Goal: Transaction & Acquisition: Obtain resource

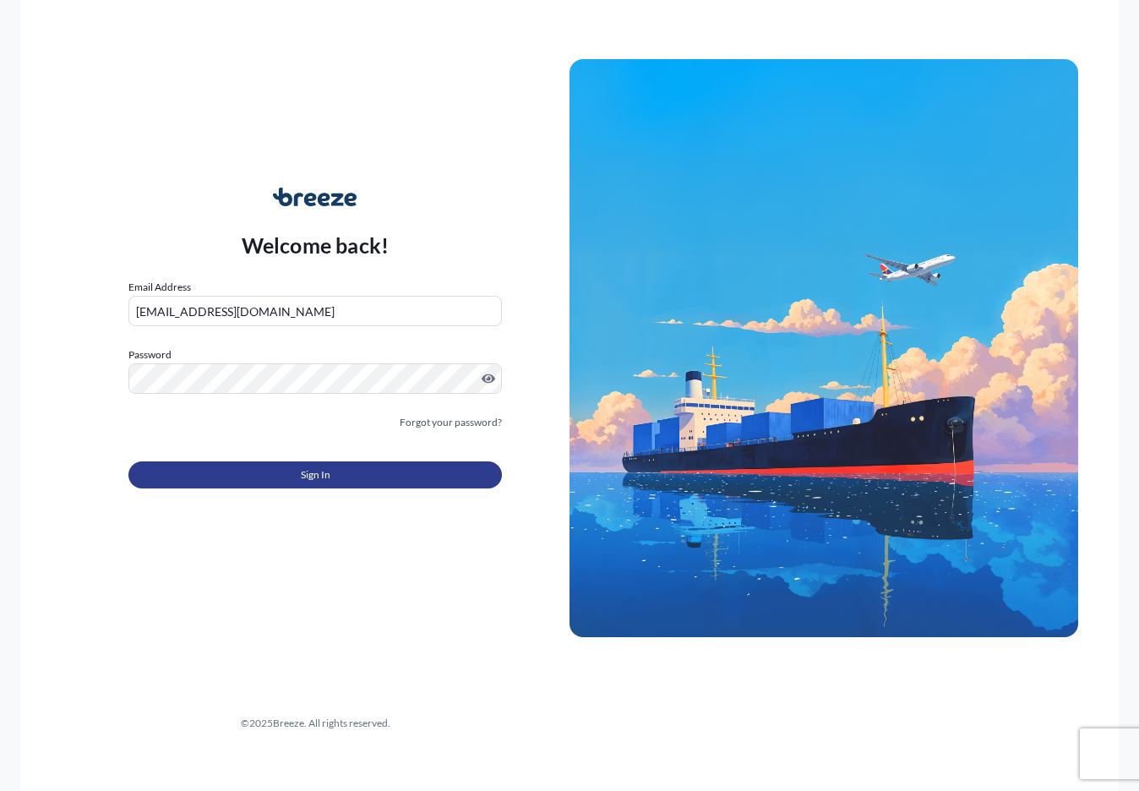
click at [300, 478] on button "Sign In" at bounding box center [315, 475] width 374 height 27
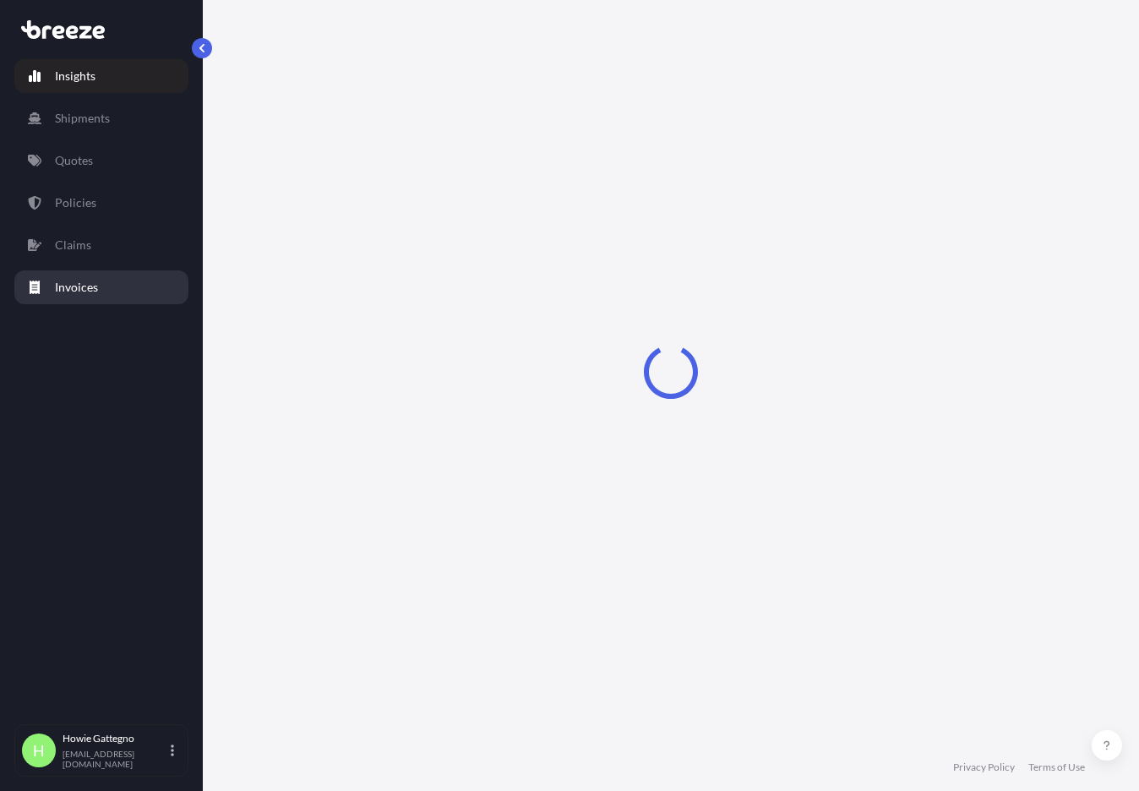
select select "2025"
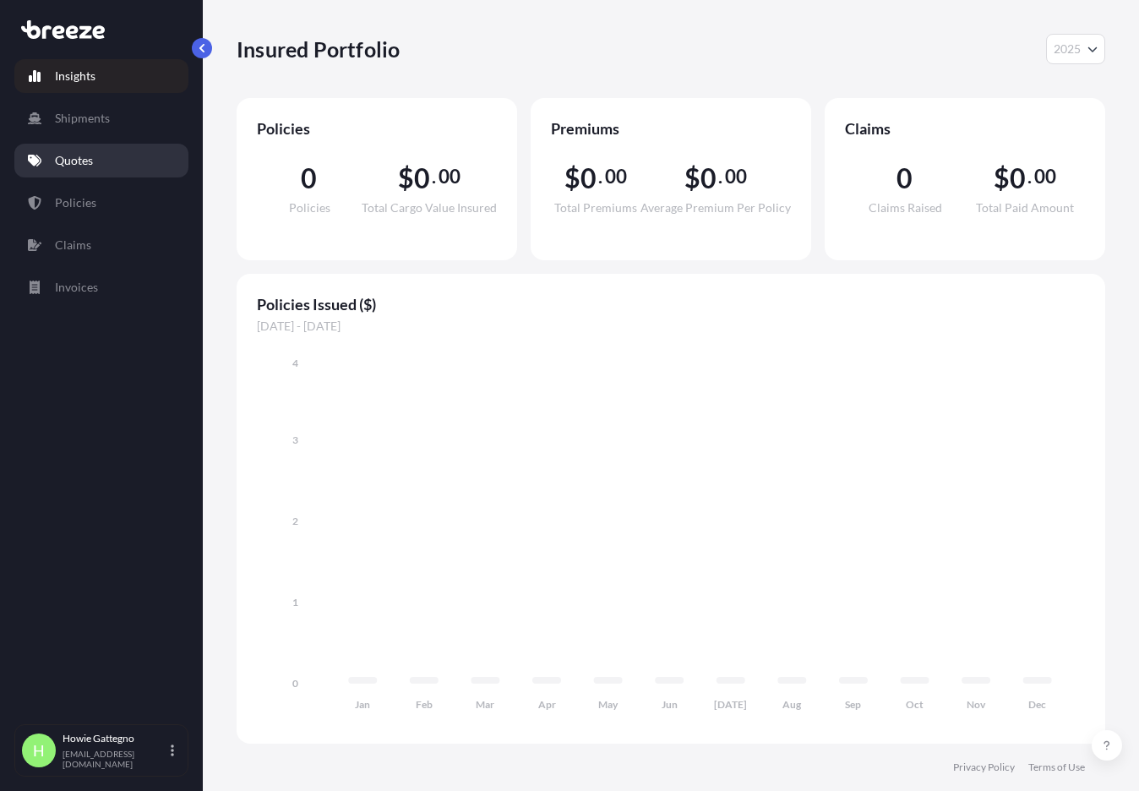
click at [80, 162] on p "Quotes" at bounding box center [74, 160] width 38 height 17
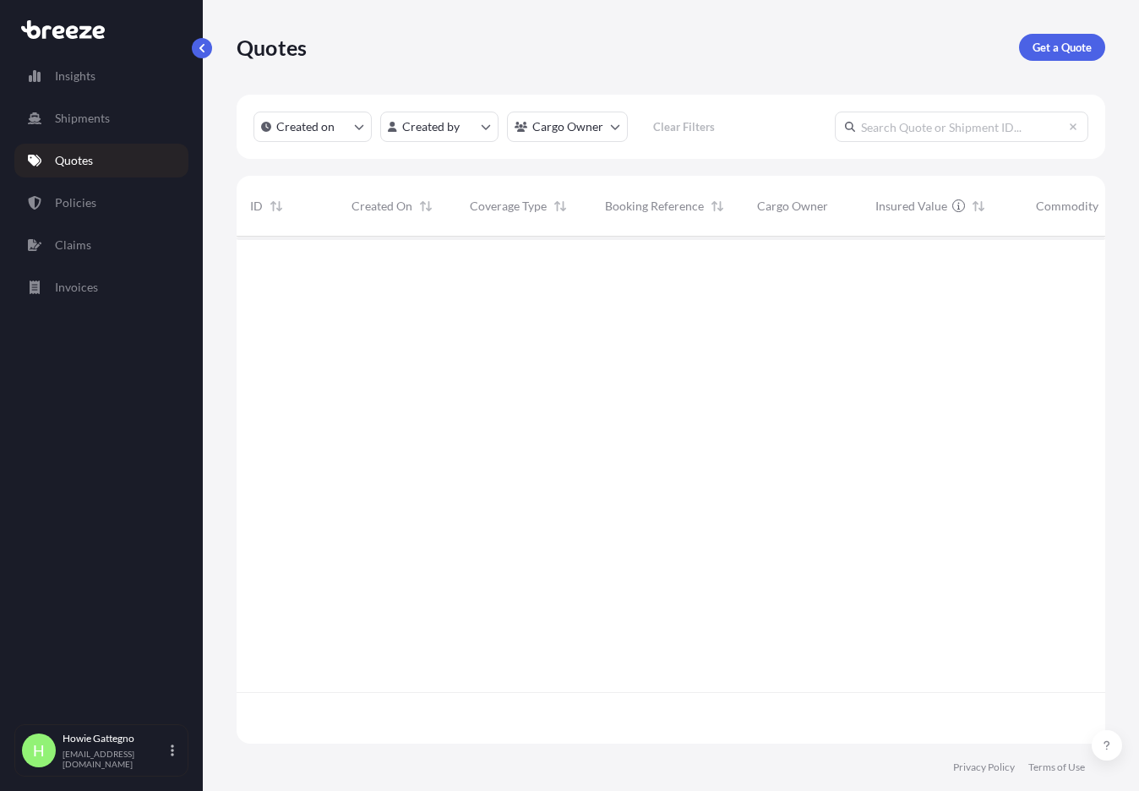
scroll to position [554, 856]
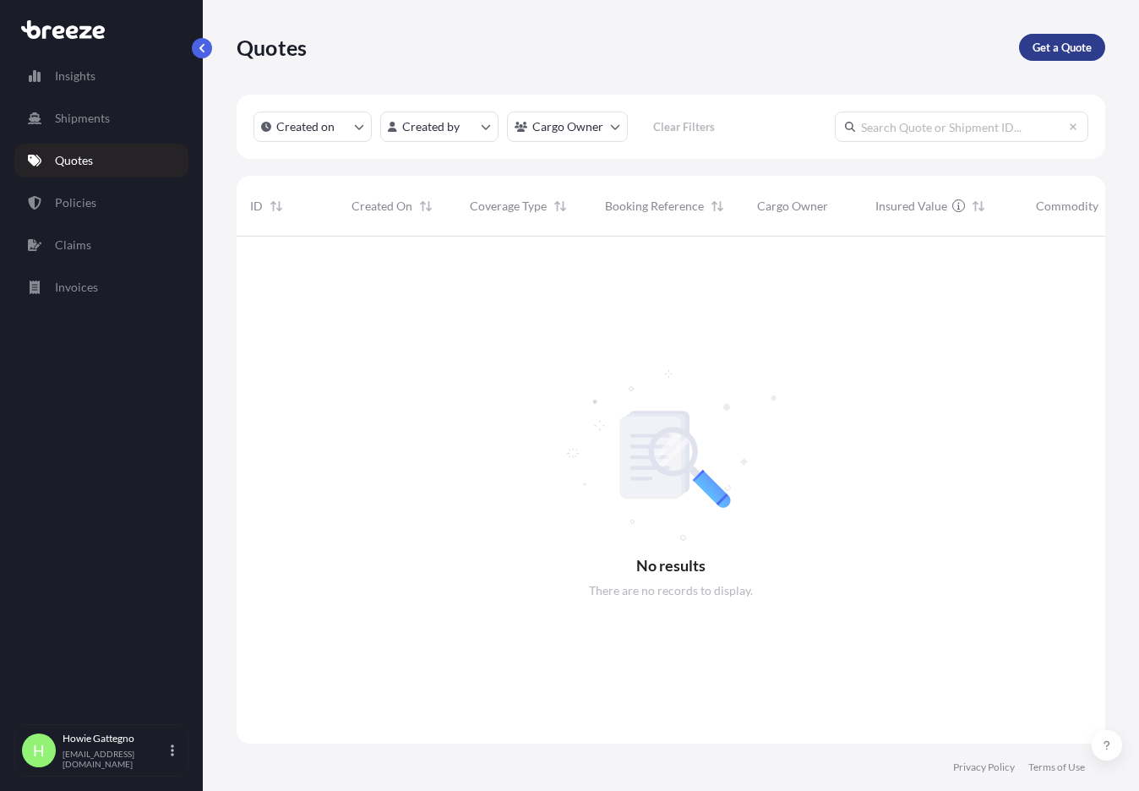
click at [1065, 50] on p "Get a Quote" at bounding box center [1062, 47] width 59 height 17
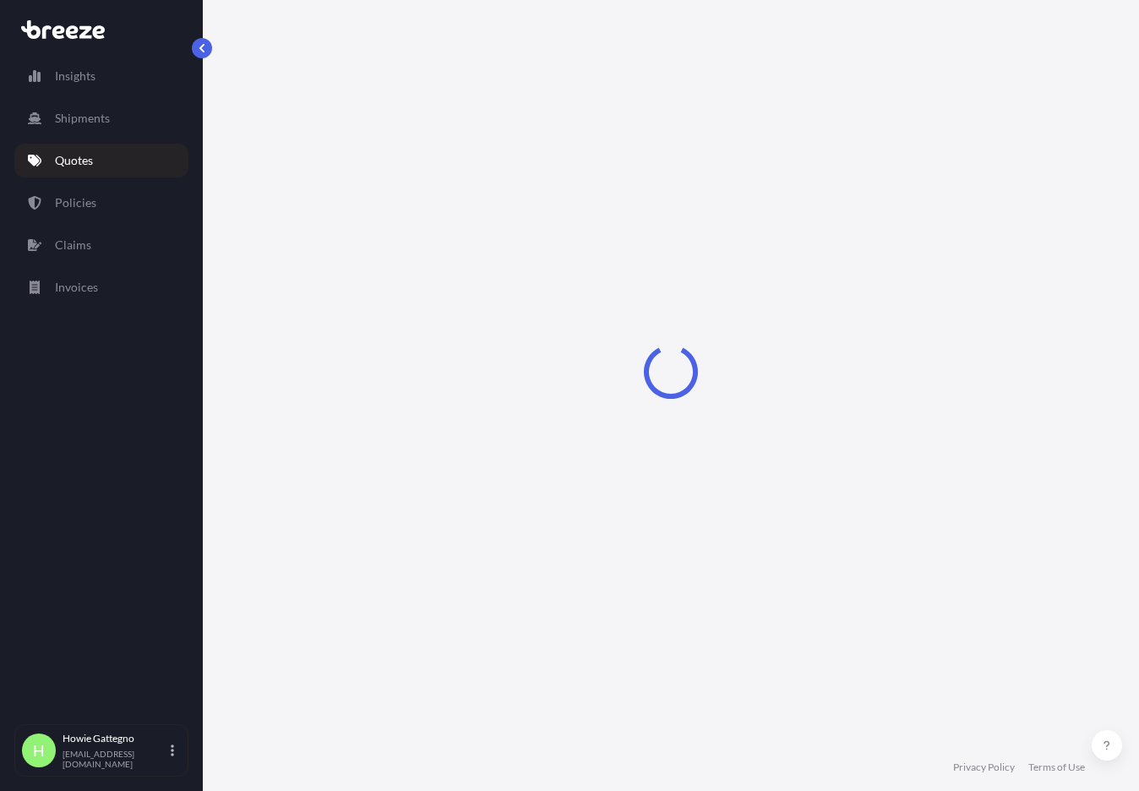
select select "Sea"
select select "1"
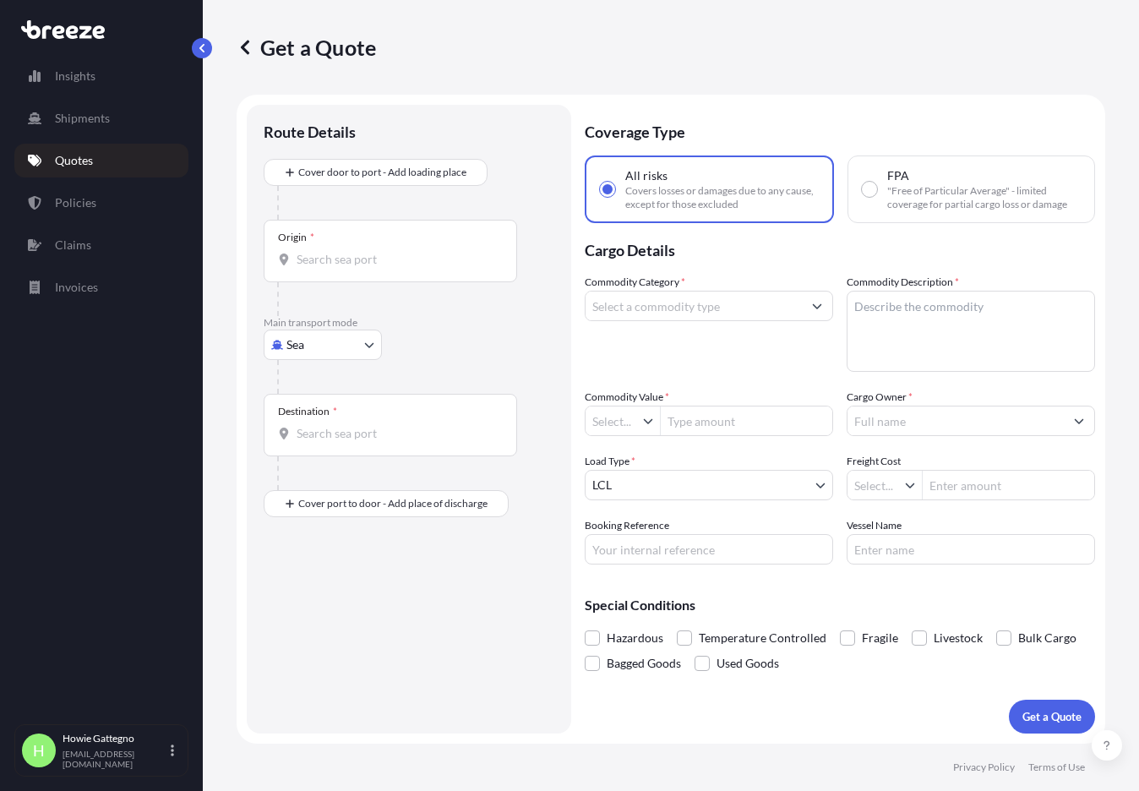
type input "$ USD"
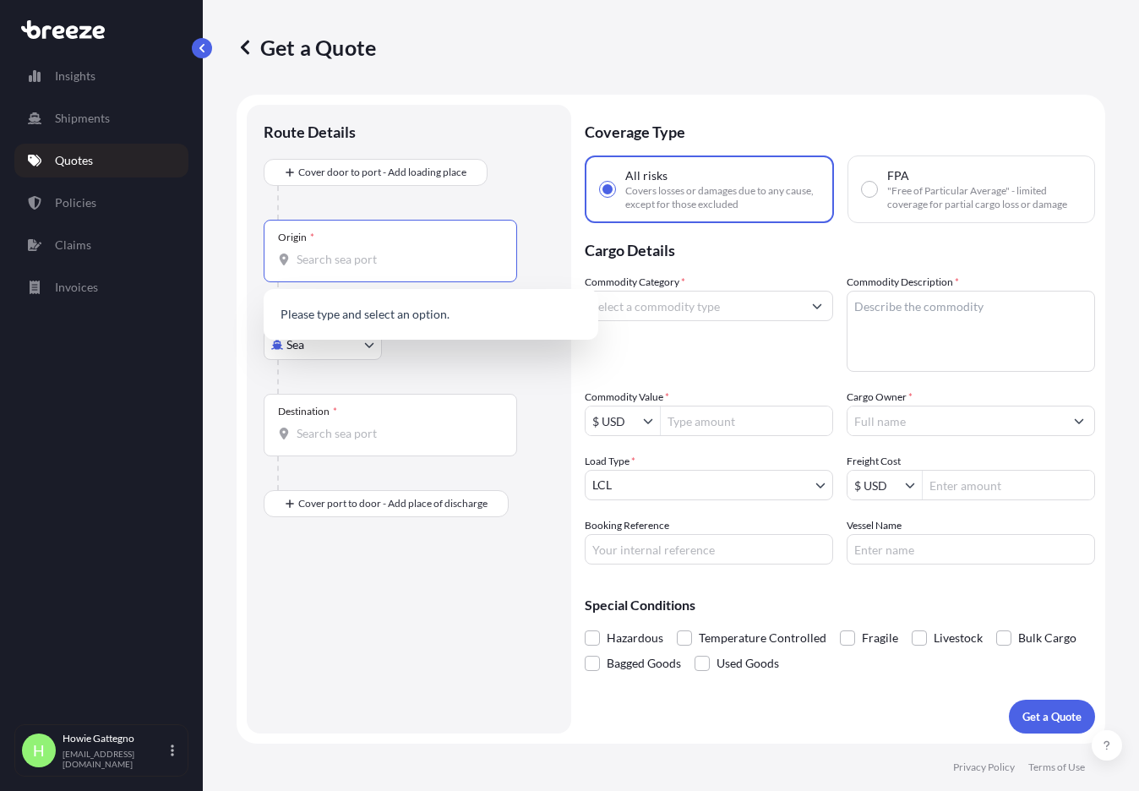
click at [370, 251] on input "Origin *" at bounding box center [396, 259] width 199 height 17
type input "j"
type input "La Mirada, Ca"
click at [390, 319] on p "No results" at bounding box center [430, 314] width 321 height 37
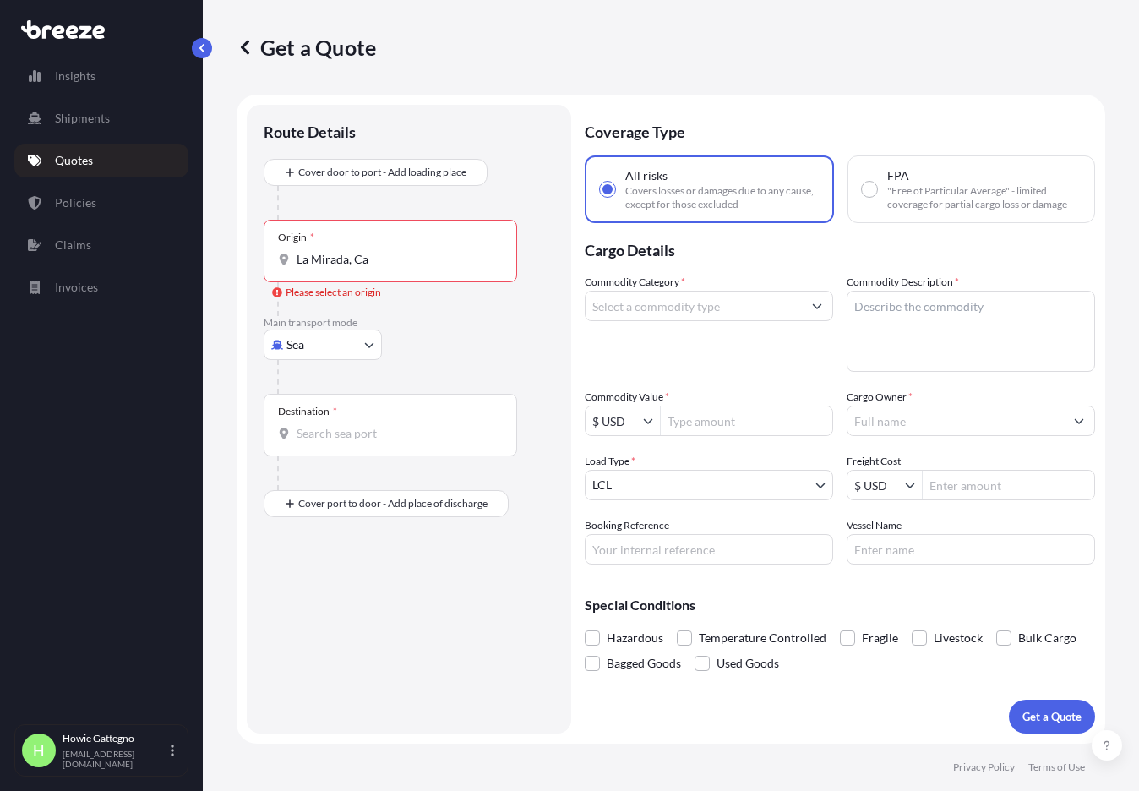
click at [365, 346] on body "Insights Shipments Quotes Policies Claims Invoices H [PERSON_NAME] [EMAIL_ADDRE…" at bounding box center [569, 395] width 1139 height 791
click at [330, 479] on div "Rail" at bounding box center [322, 480] width 105 height 30
select select "Rail"
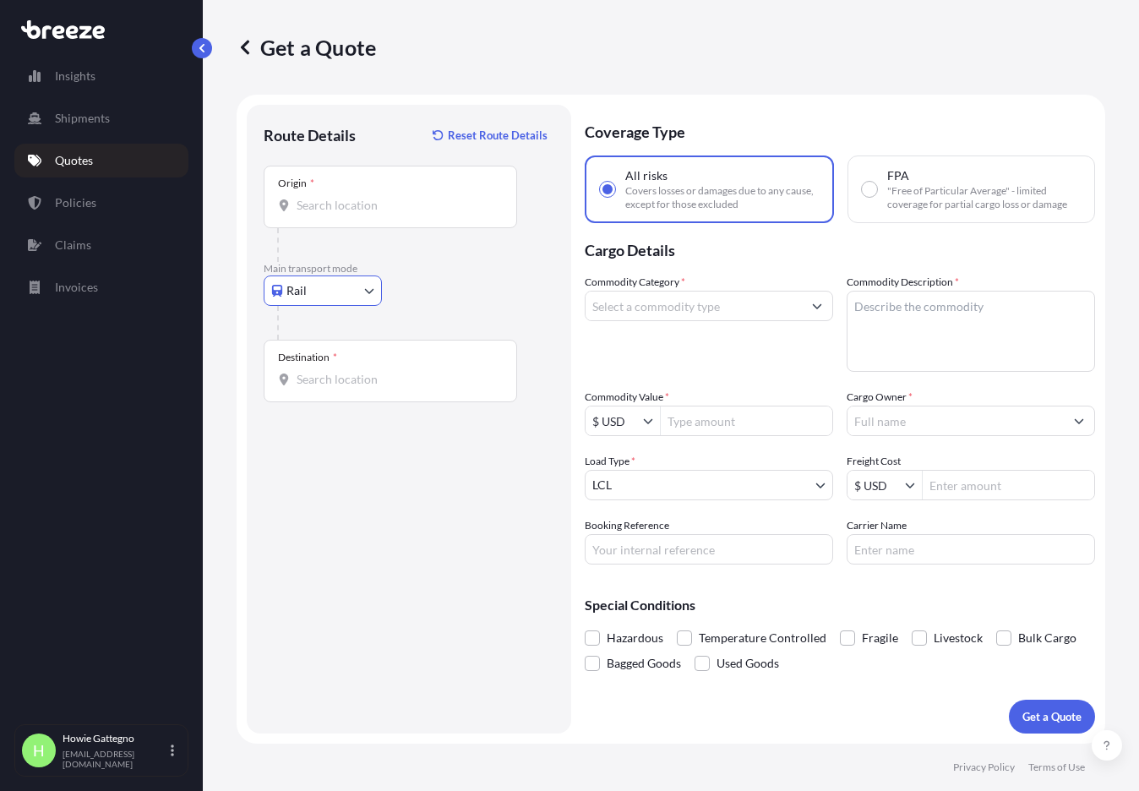
click at [285, 206] on icon at bounding box center [284, 205] width 9 height 12
click at [297, 206] on input "Origin *" at bounding box center [396, 205] width 199 height 17
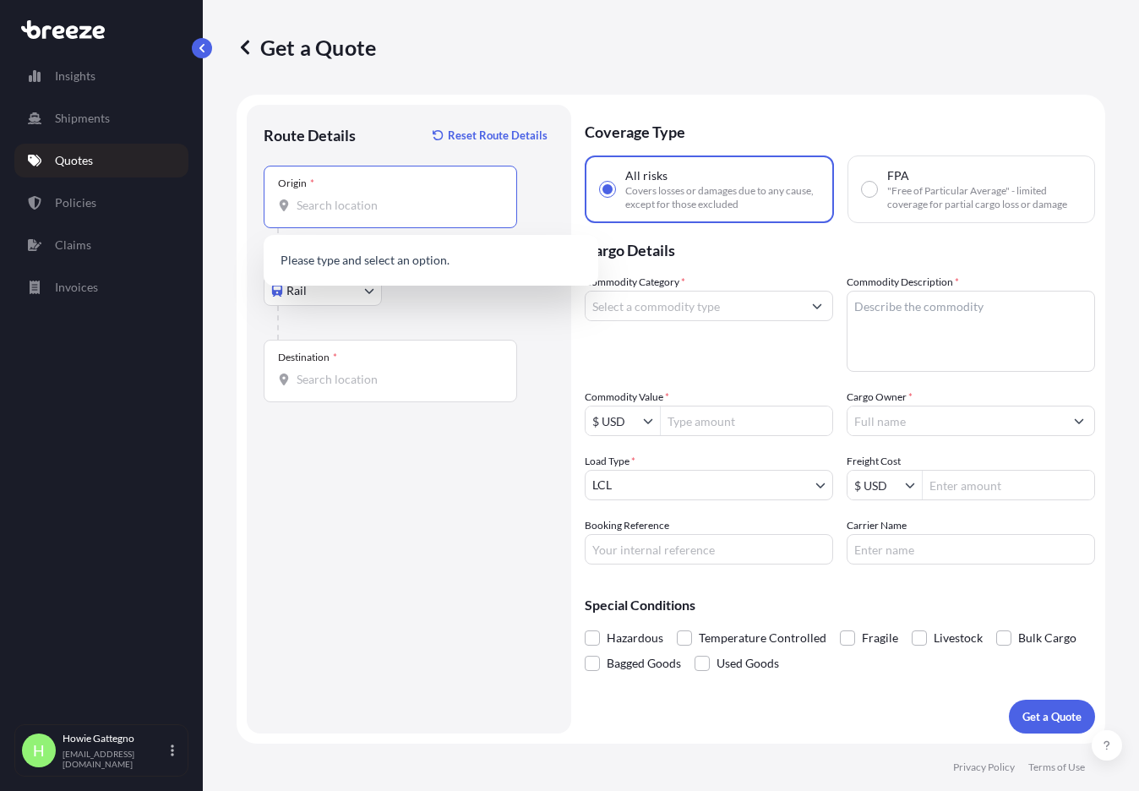
click at [331, 258] on p "Please type and select an option." at bounding box center [430, 260] width 321 height 37
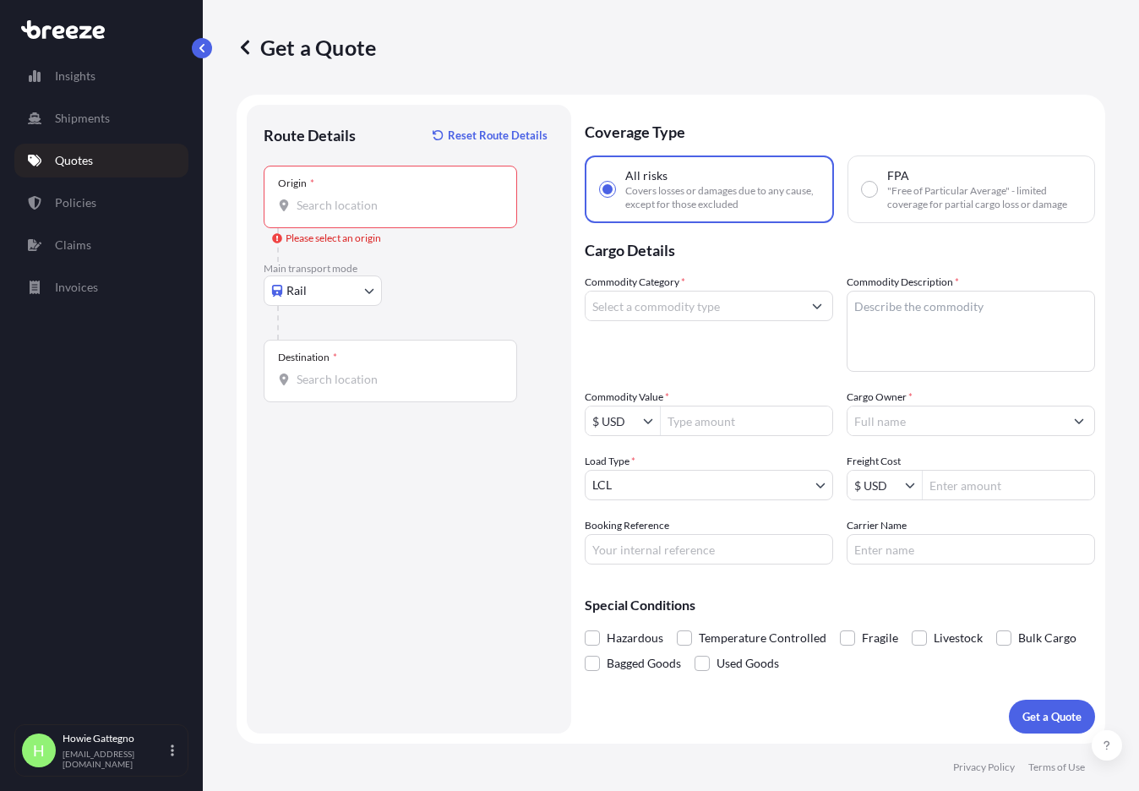
click at [370, 195] on div "Origin *" at bounding box center [391, 197] width 254 height 63
click at [370, 197] on input "Origin * Please select an origin" at bounding box center [396, 205] width 199 height 17
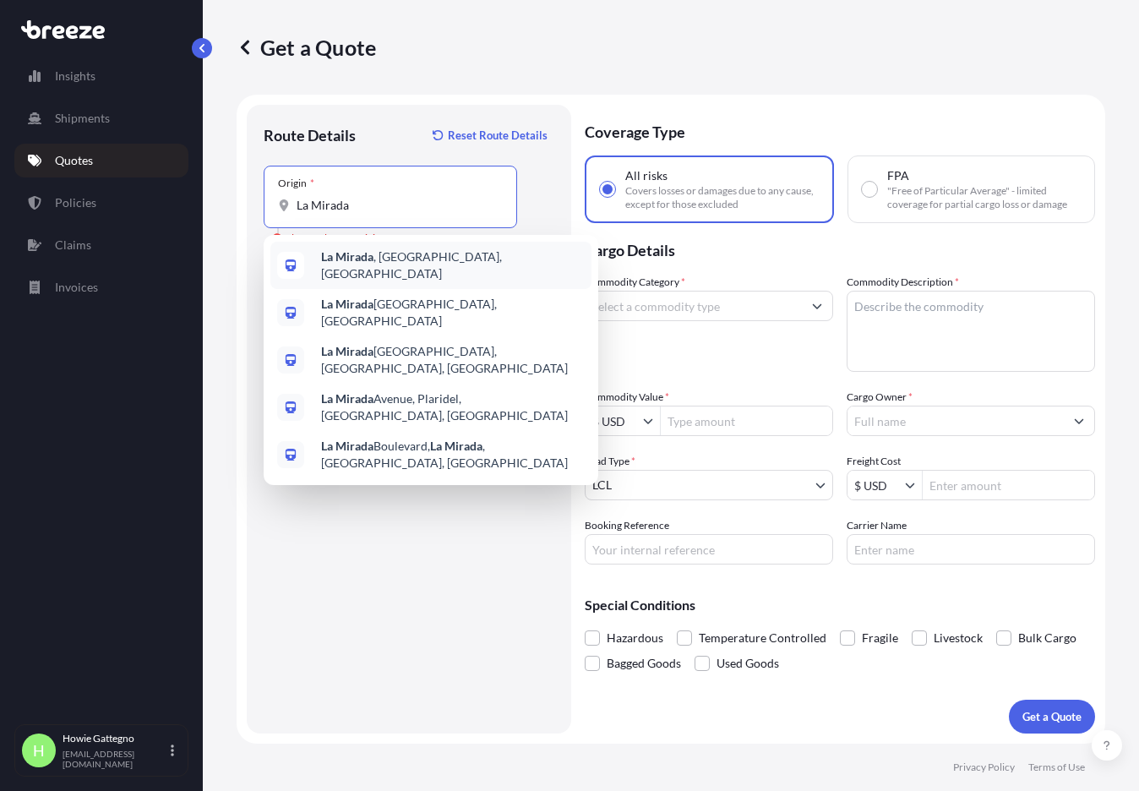
click at [402, 264] on span "[GEOGRAPHIC_DATA] , [GEOGRAPHIC_DATA], [GEOGRAPHIC_DATA]" at bounding box center [453, 266] width 264 height 34
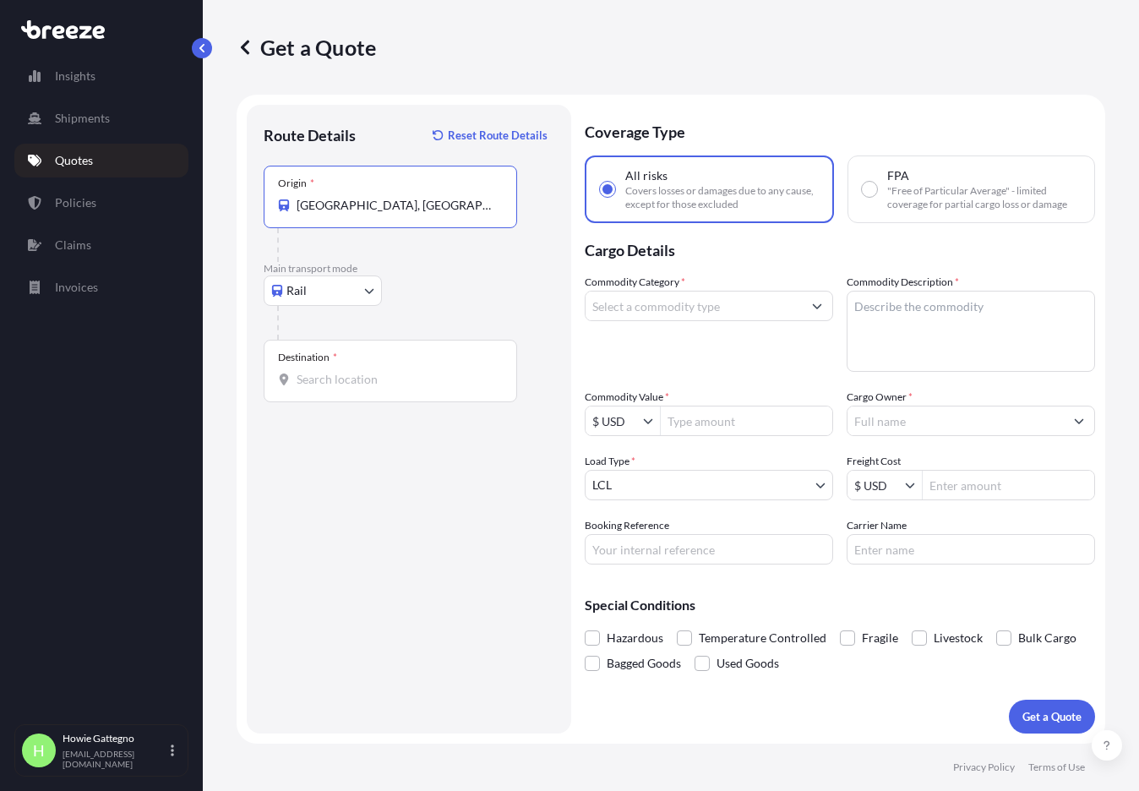
type input "[GEOGRAPHIC_DATA], [GEOGRAPHIC_DATA], [GEOGRAPHIC_DATA]"
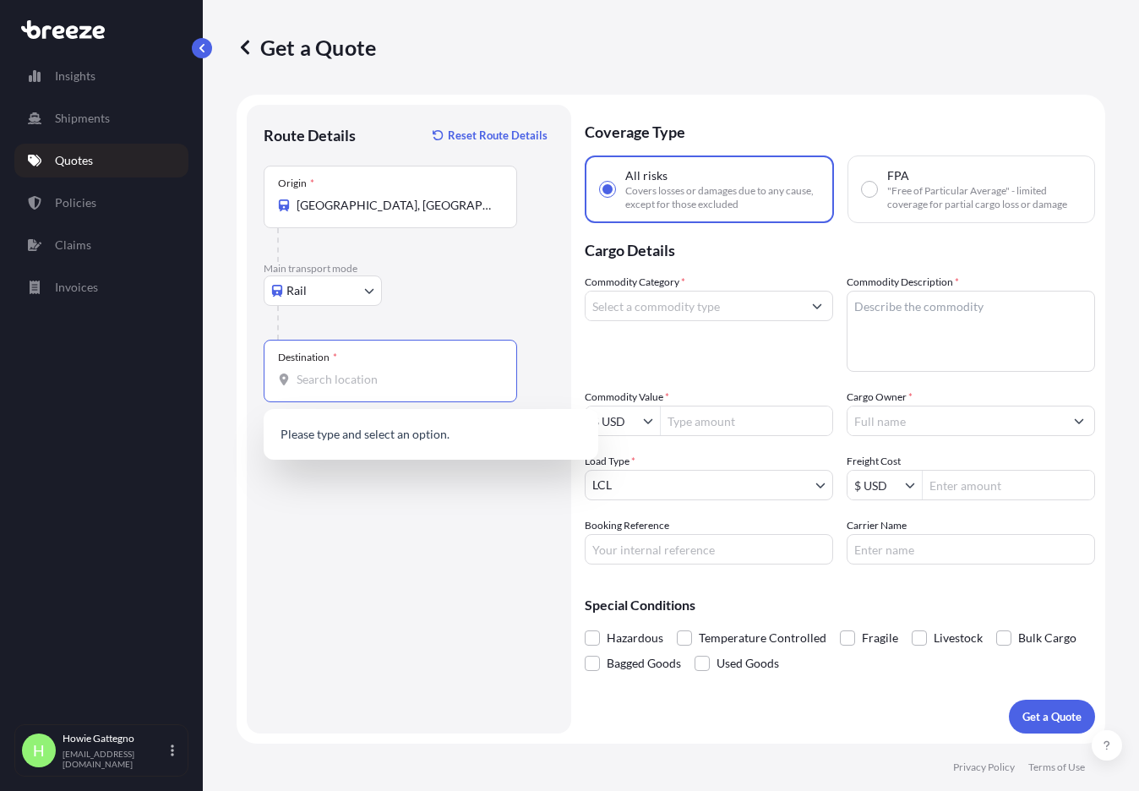
click at [350, 377] on input "Destination *" at bounding box center [396, 379] width 199 height 17
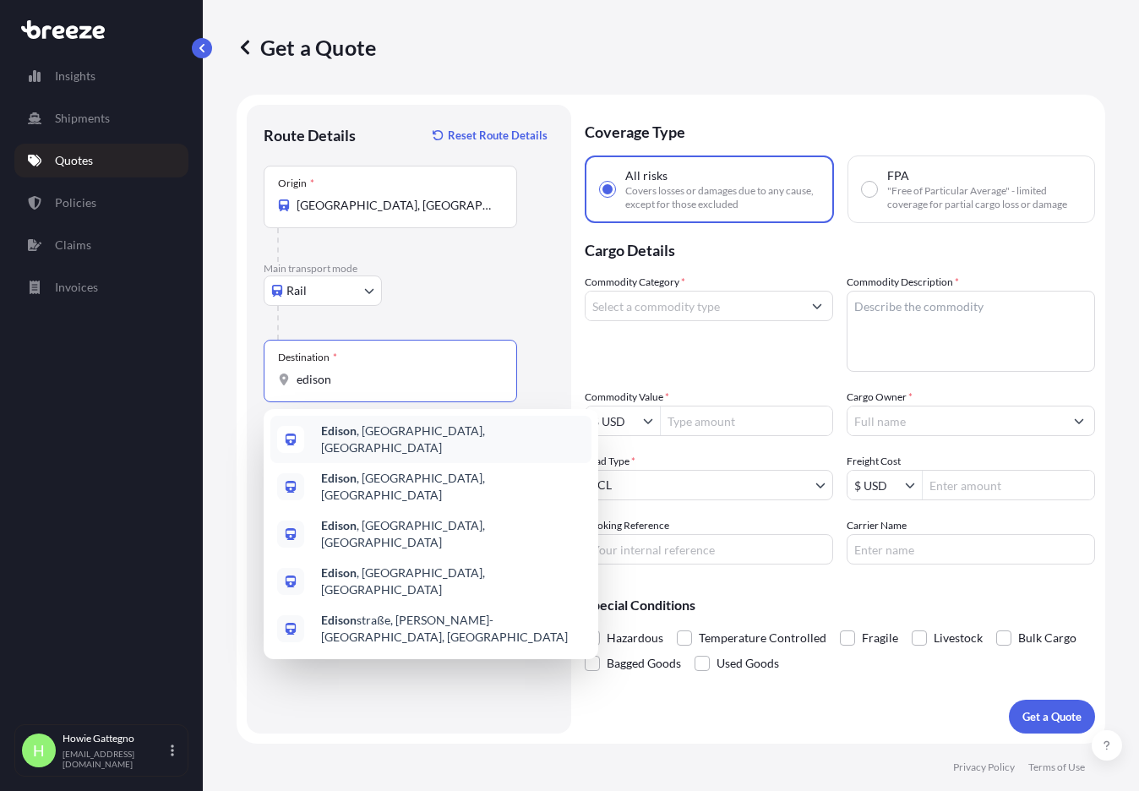
click at [396, 433] on span "[GEOGRAPHIC_DATA] , [GEOGRAPHIC_DATA], [GEOGRAPHIC_DATA]" at bounding box center [453, 440] width 264 height 34
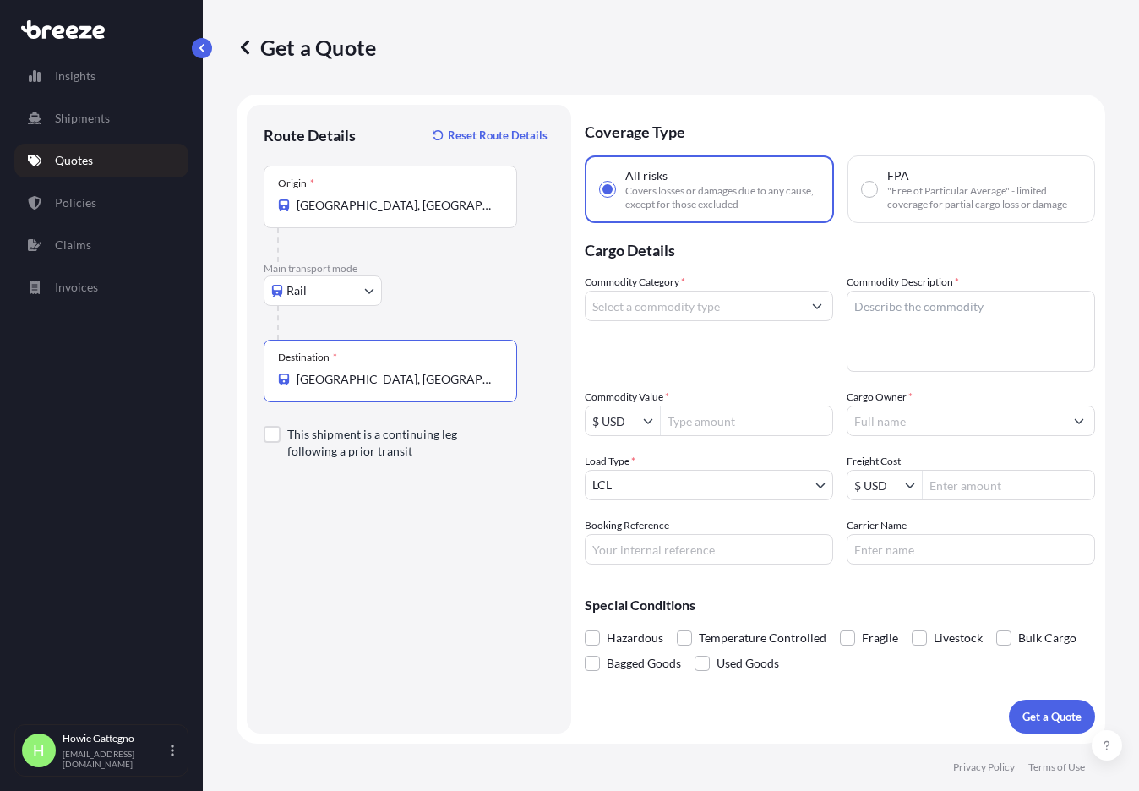
type input "[GEOGRAPHIC_DATA], [GEOGRAPHIC_DATA], [GEOGRAPHIC_DATA]"
drag, startPoint x: 708, startPoint y: 423, endPoint x: 724, endPoint y: 423, distance: 15.2
click at [709, 423] on input "Commodity Value *" at bounding box center [747, 421] width 172 height 30
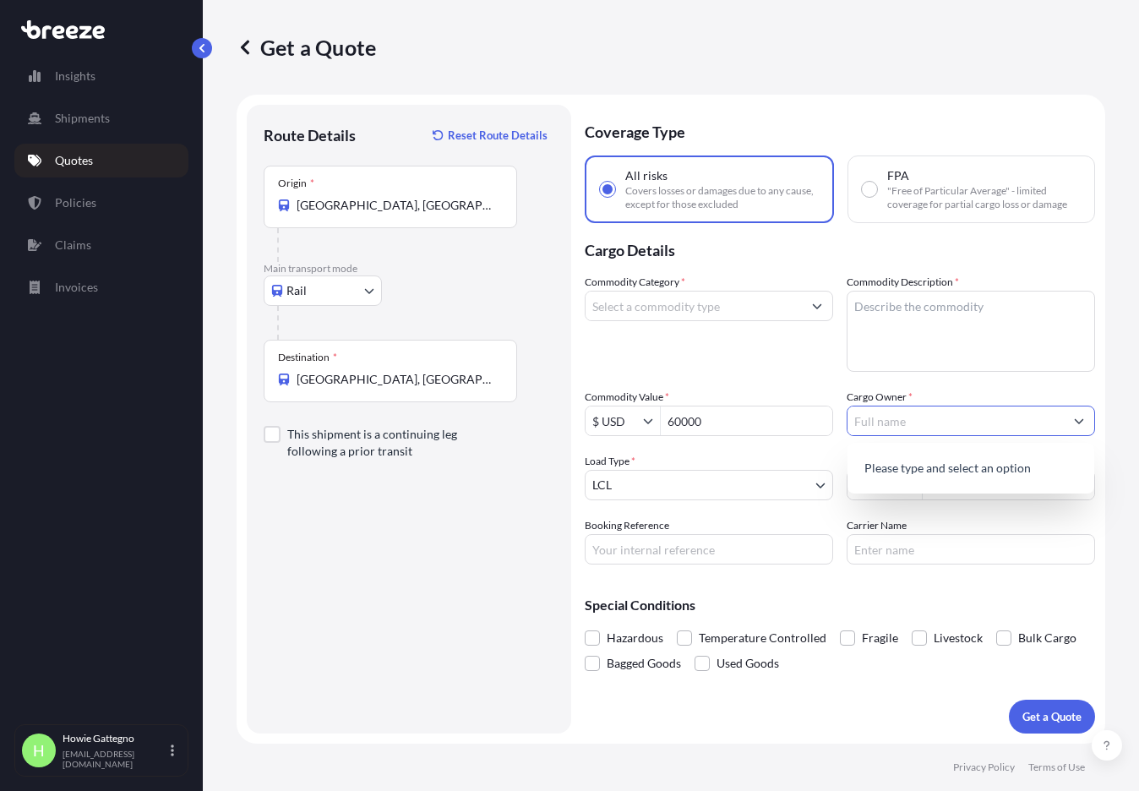
type input "60,000"
click at [1084, 419] on icon "Show suggestions" at bounding box center [1079, 421] width 10 height 10
type input "Pioineer Logistics Systems, Inc"
click at [822, 485] on body "Pioineer Logistics Systems 0 options available. 1 option available. 0 options a…" at bounding box center [569, 395] width 1139 height 791
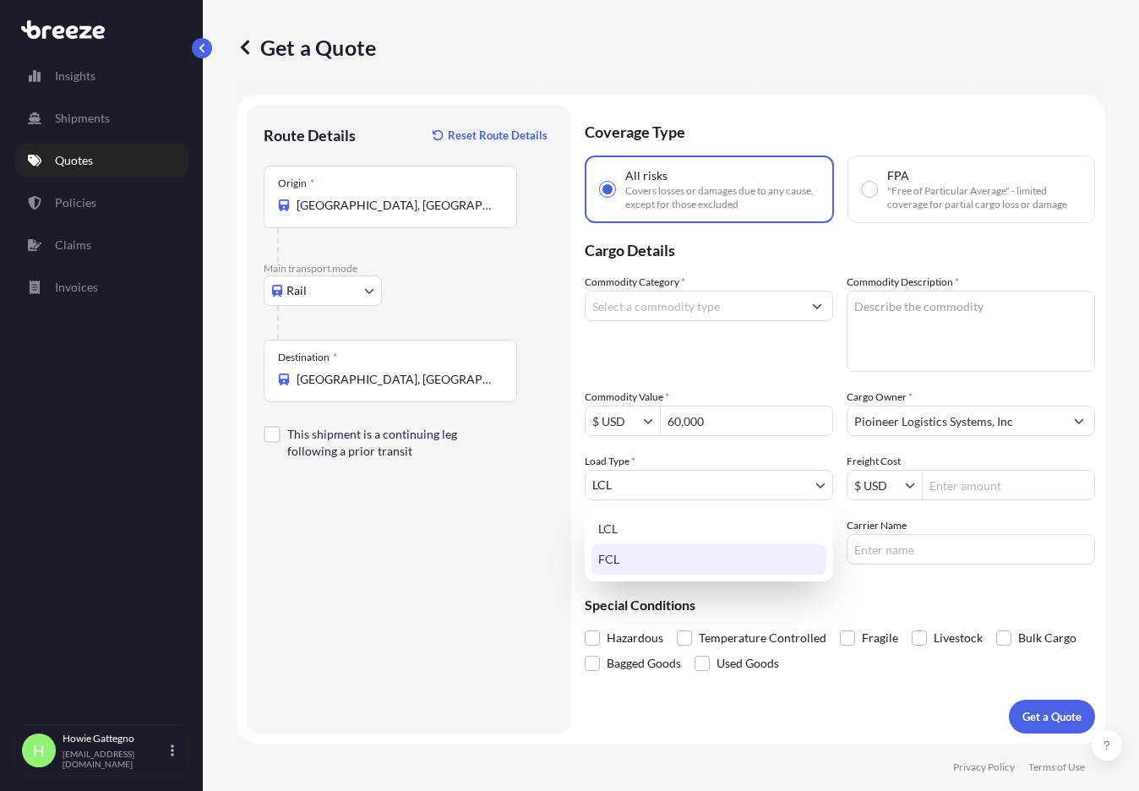
click at [748, 565] on div "FCL" at bounding box center [709, 559] width 235 height 30
select select "2"
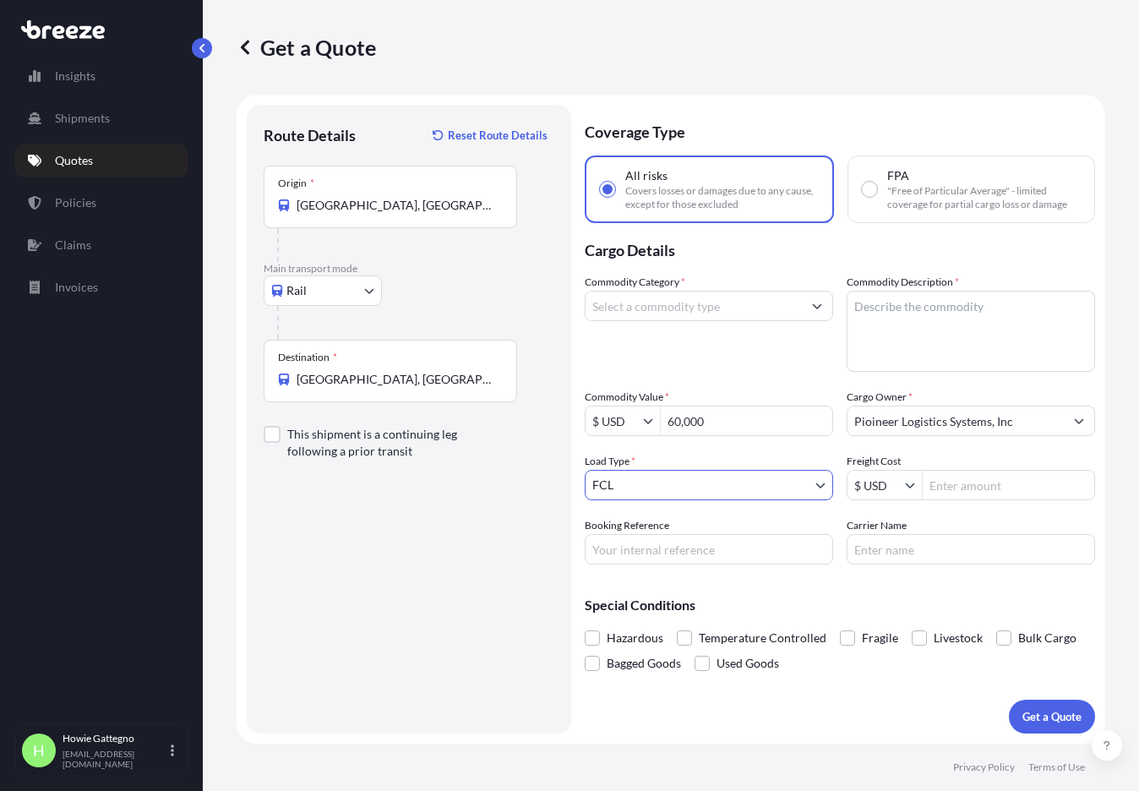
click at [713, 550] on input "Booking Reference" at bounding box center [709, 549] width 249 height 30
type input "124848"
click at [920, 549] on input "Carrier Name" at bounding box center [971, 549] width 249 height 30
type input "AGFORCE"
click at [817, 307] on icon "Show suggestions" at bounding box center [817, 306] width 9 height 5
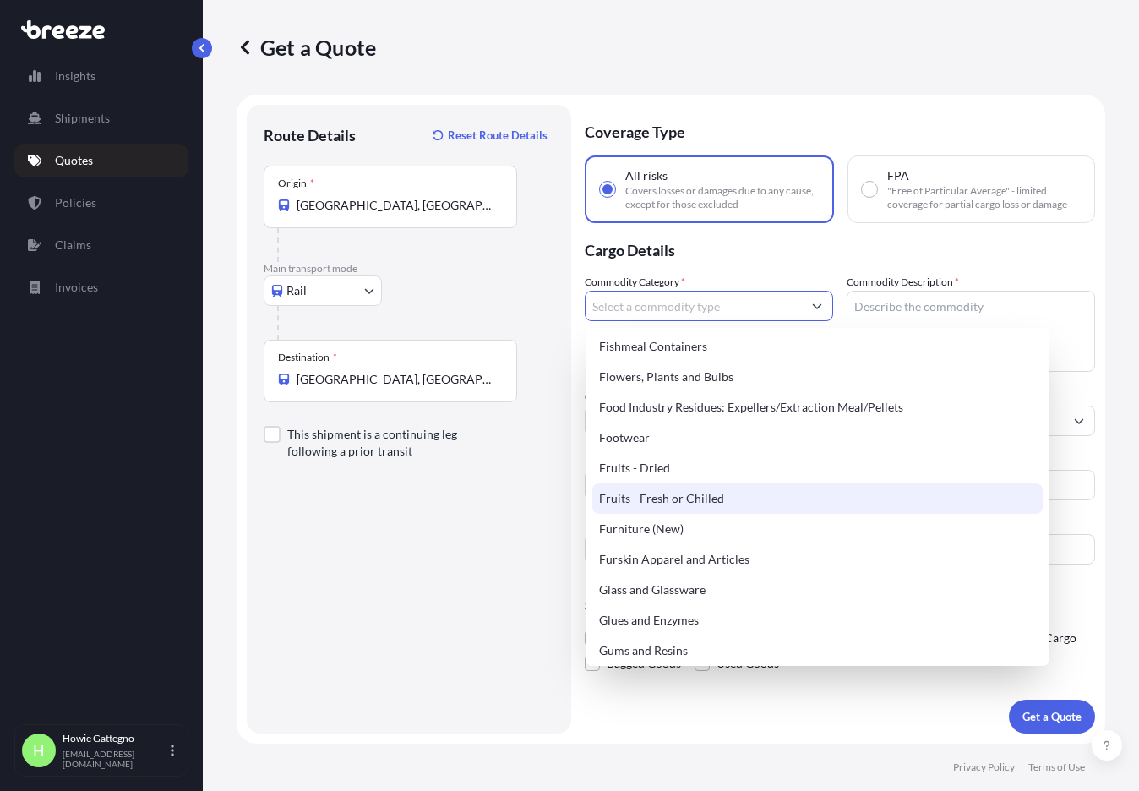
scroll to position [1286, 0]
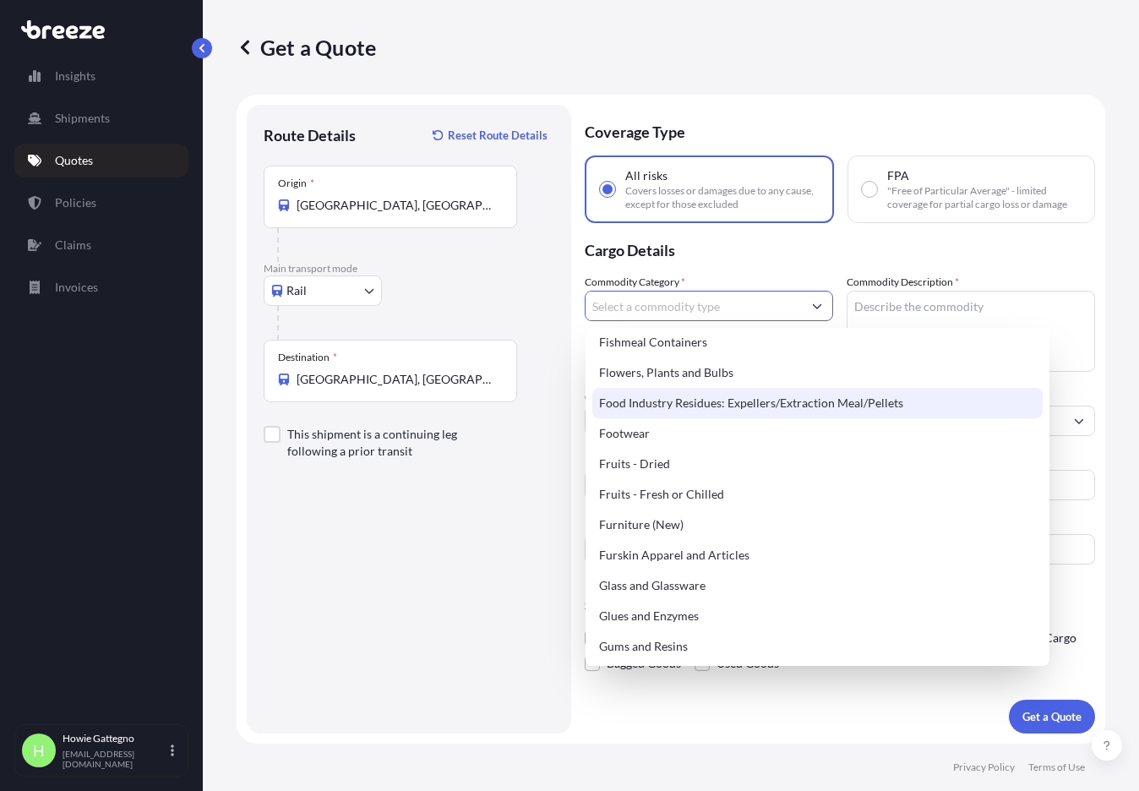
click at [810, 418] on div "Food Industry Residues: Expellers/Extraction Meal/Pellets" at bounding box center [818, 403] width 451 height 30
type input "Food Industry Residues: Expellers/Extraction Meal/Pellets"
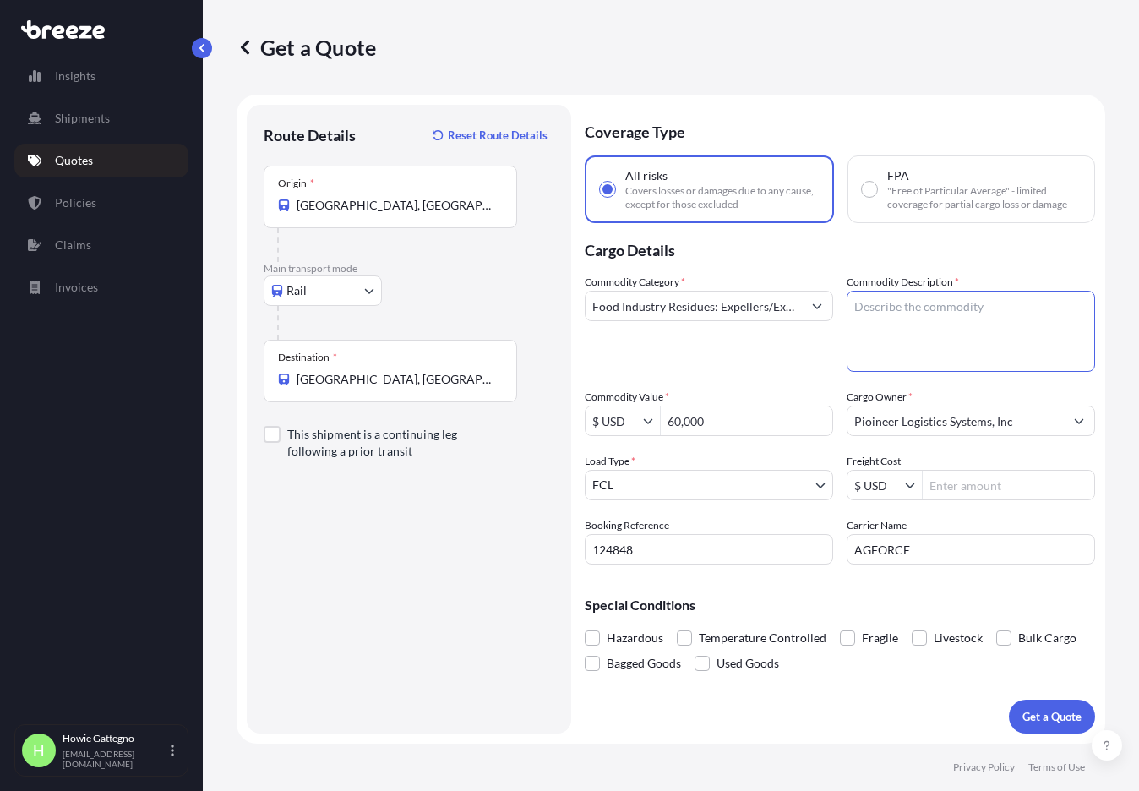
click at [914, 309] on textarea "Commodity Description *" at bounding box center [971, 331] width 249 height 81
type textarea "Perishable food additives"
click at [952, 483] on input "Freight Cost" at bounding box center [1009, 485] width 172 height 30
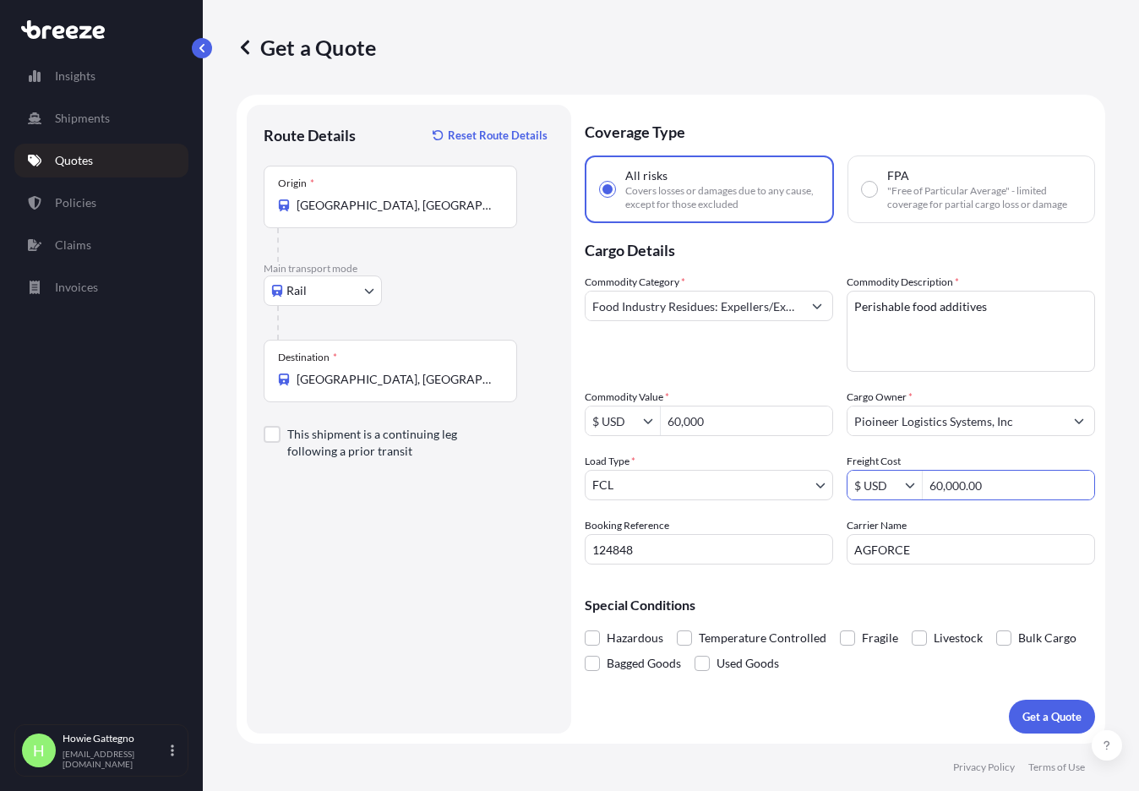
type input "60,000"
click at [975, 606] on p "Special Conditions" at bounding box center [840, 605] width 511 height 14
click at [1044, 714] on p "Get a Quote" at bounding box center [1052, 716] width 59 height 17
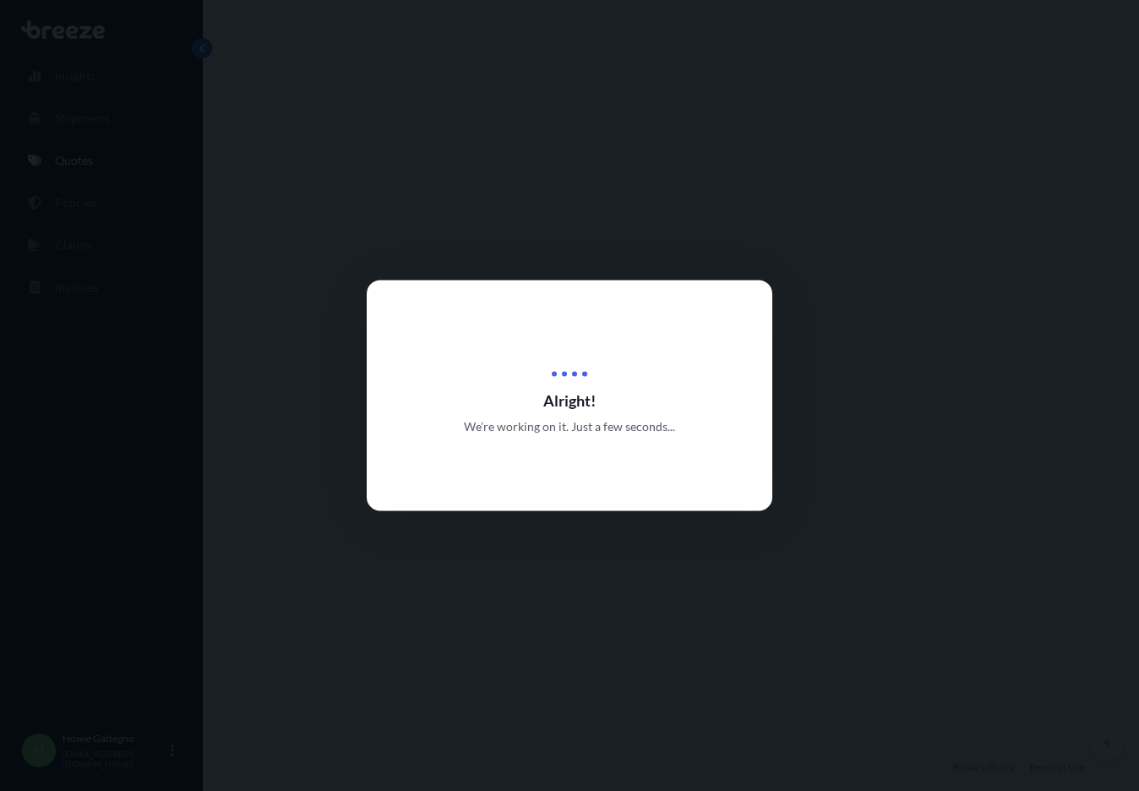
select select "Rail"
select select "2"
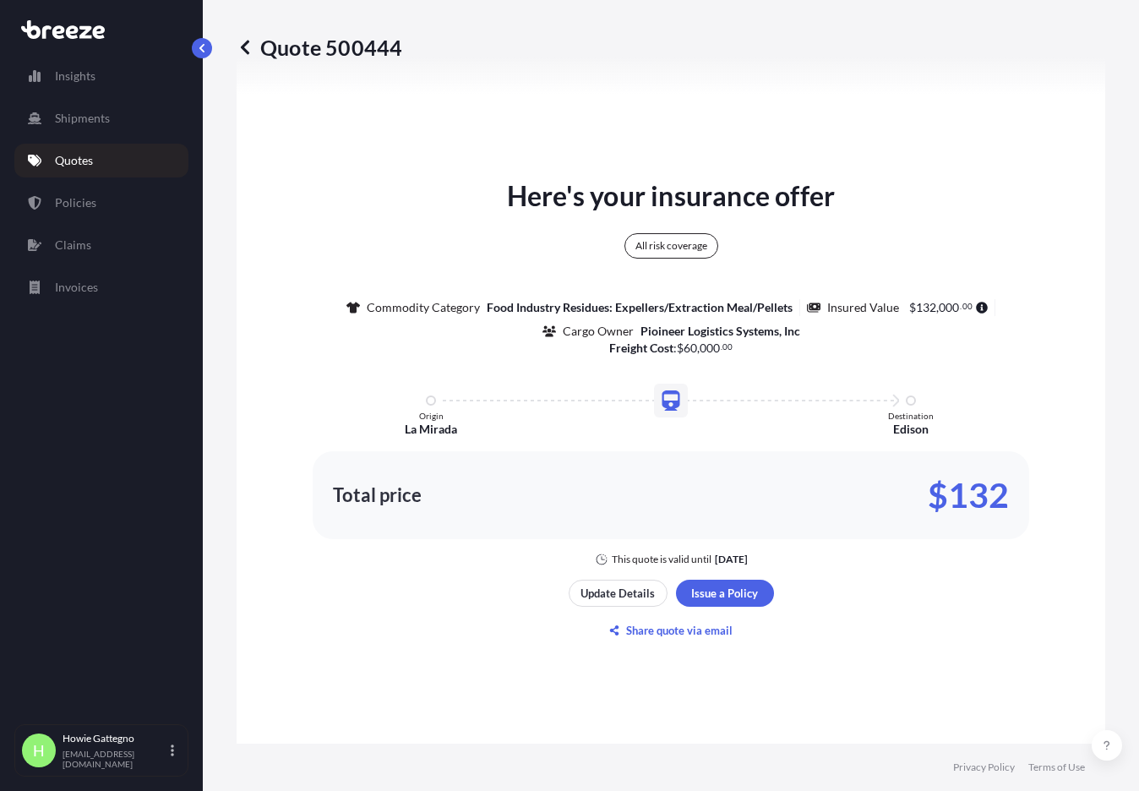
scroll to position [916, 0]
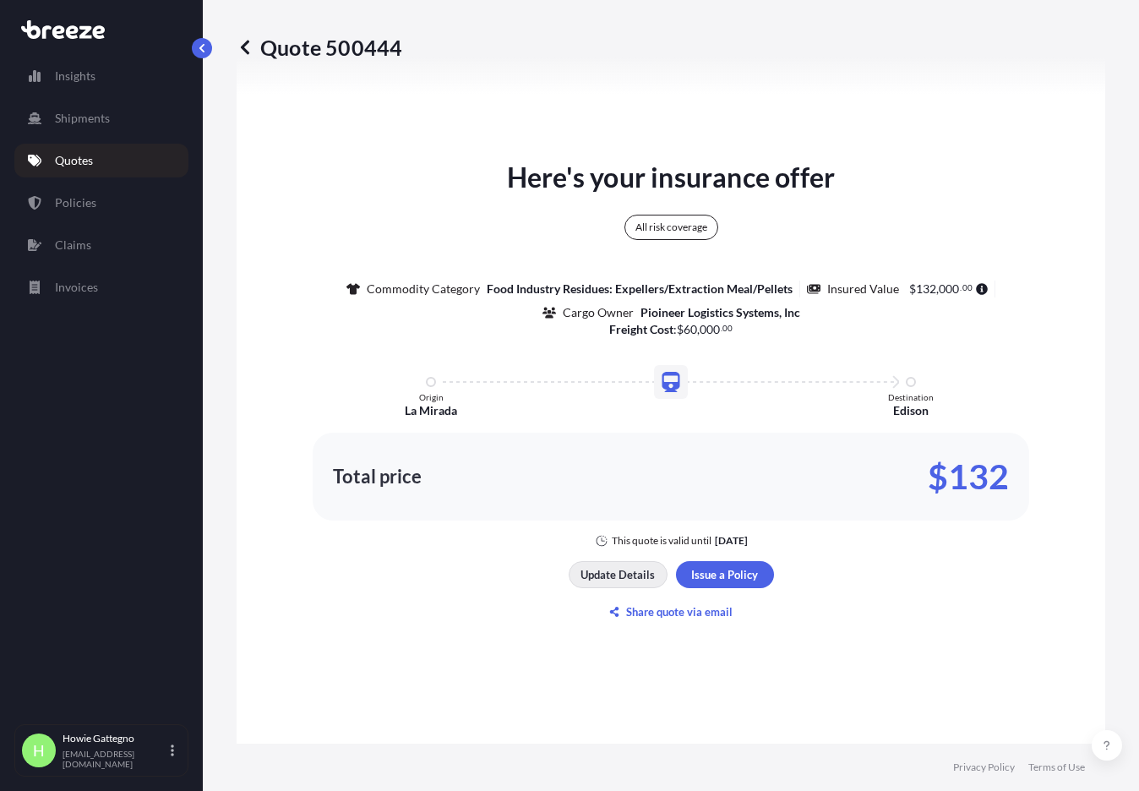
click at [620, 573] on p "Update Details" at bounding box center [618, 574] width 74 height 17
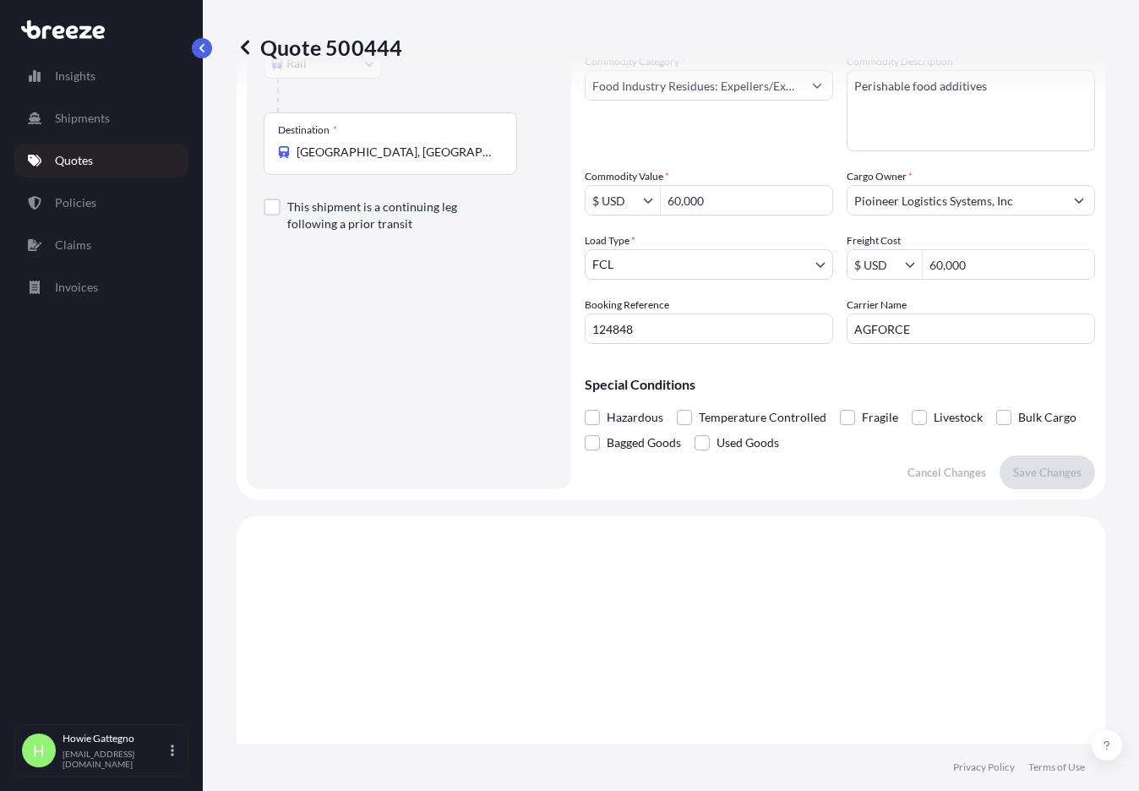
scroll to position [225, 0]
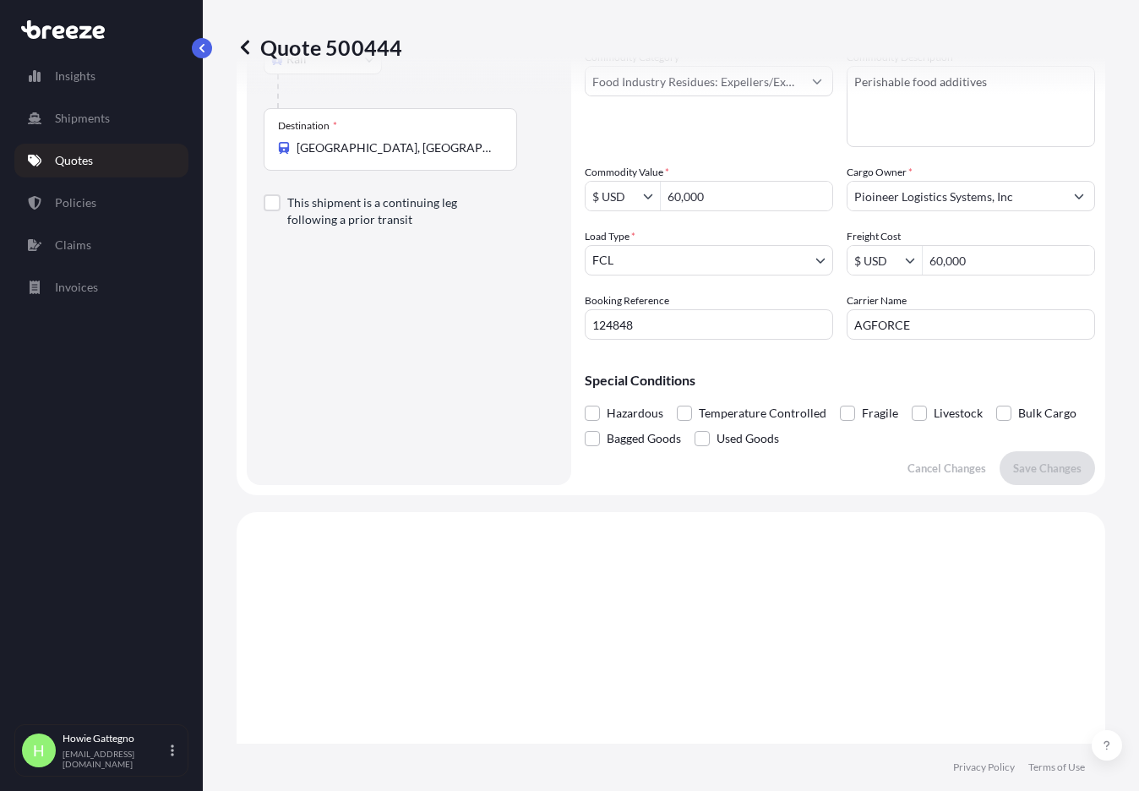
click at [1004, 391] on div "Special Conditions Hazardous Temperature Controlled Fragile Livestock Bulk Carg…" at bounding box center [840, 402] width 511 height 98
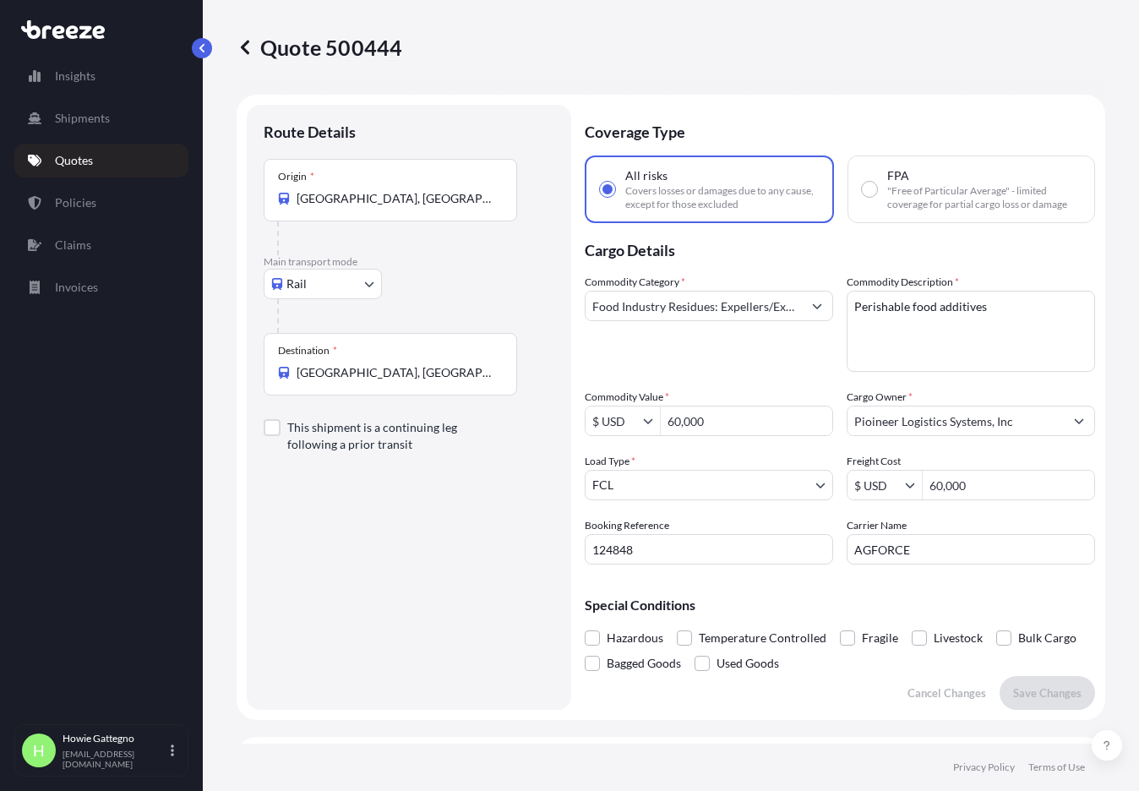
click at [714, 195] on span "Covers losses or damages due to any cause, except for those excluded" at bounding box center [723, 197] width 194 height 27
click at [615, 195] on input "All risks Covers losses or damages due to any cause, except for those excluded" at bounding box center [607, 189] width 15 height 15
click at [713, 489] on body "Insights Shipments Quotes Policies Claims Invoices H [PERSON_NAME] [EMAIL_ADDRE…" at bounding box center [569, 395] width 1139 height 791
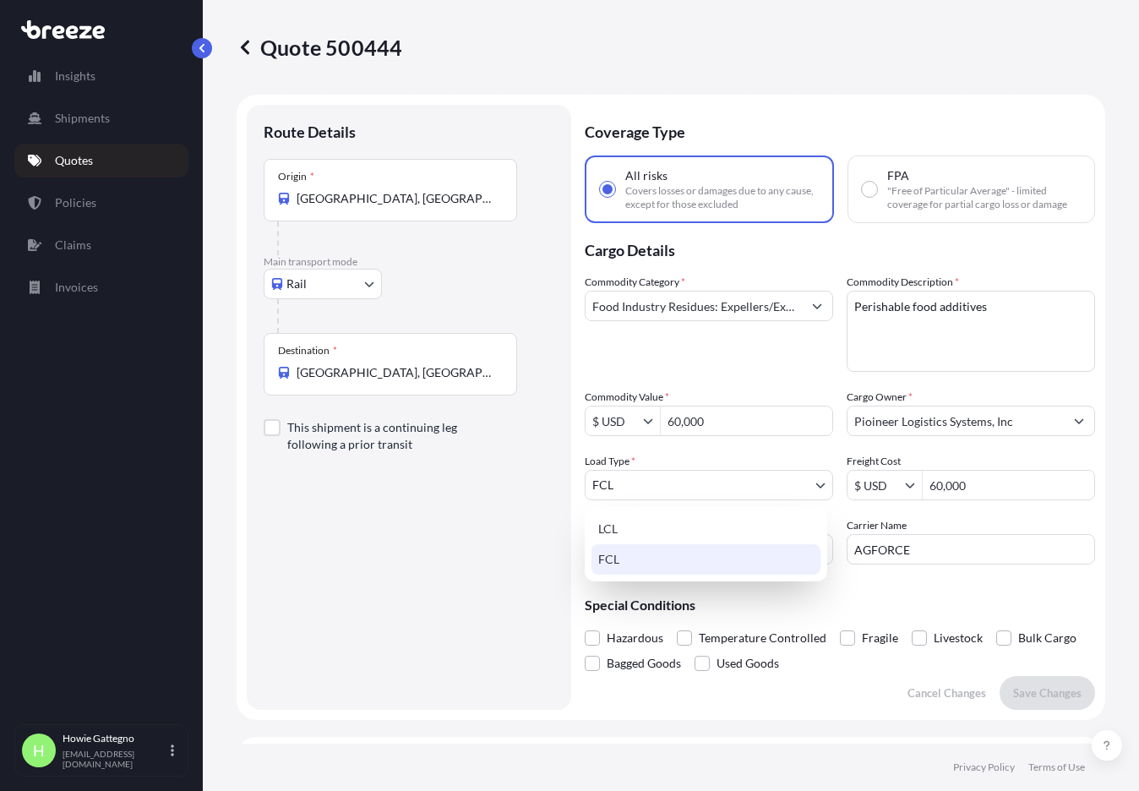
click at [736, 560] on div "FCL" at bounding box center [706, 559] width 229 height 30
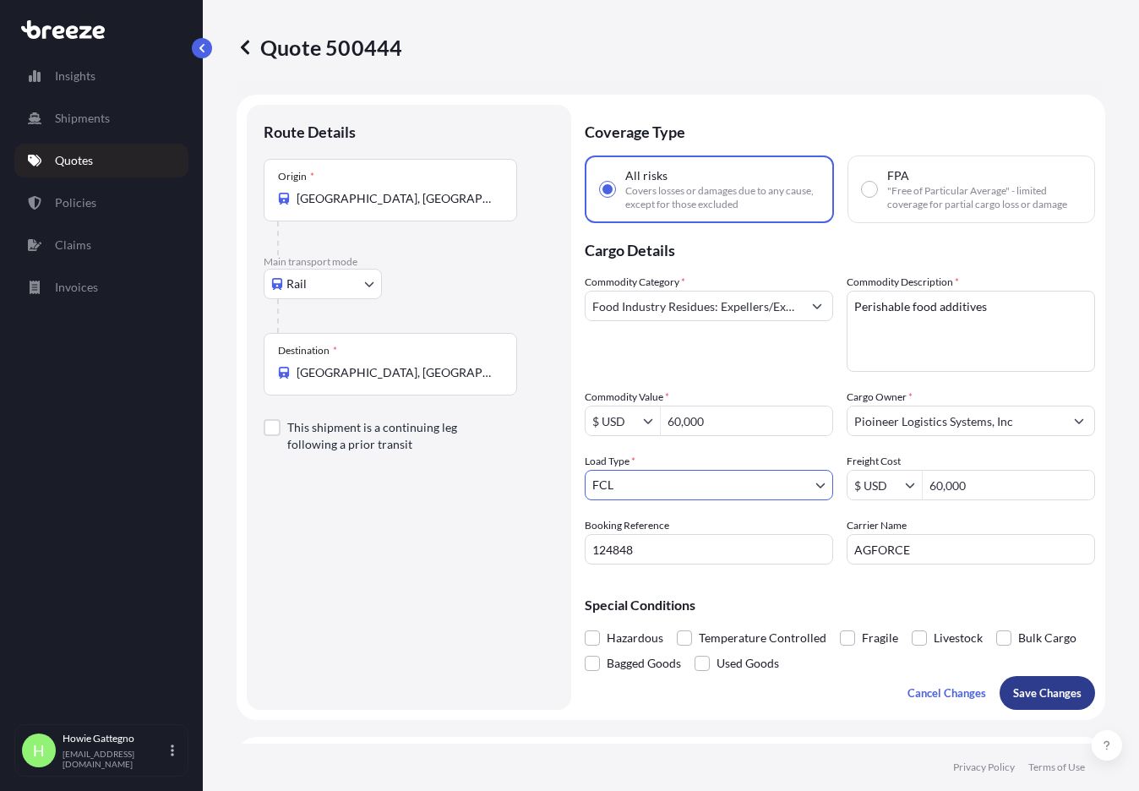
click at [1026, 688] on p "Save Changes" at bounding box center [1047, 693] width 68 height 17
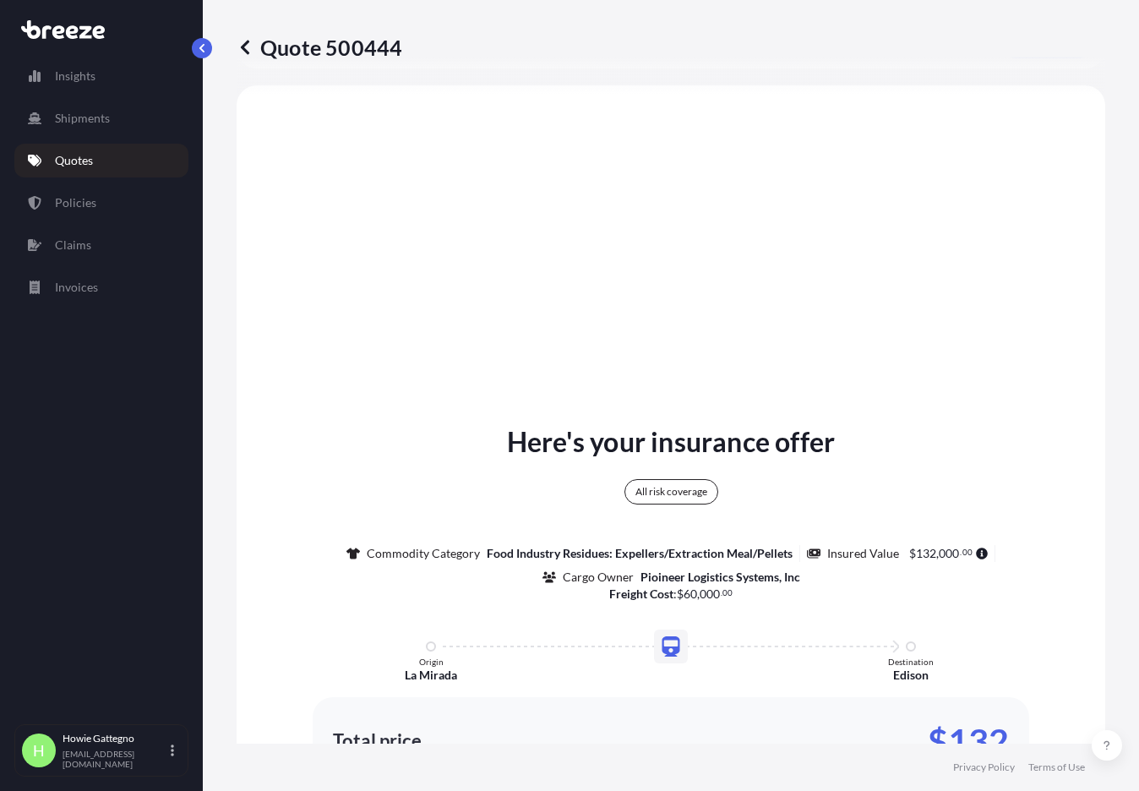
scroll to position [653, 0]
select select "Rail"
select select "2"
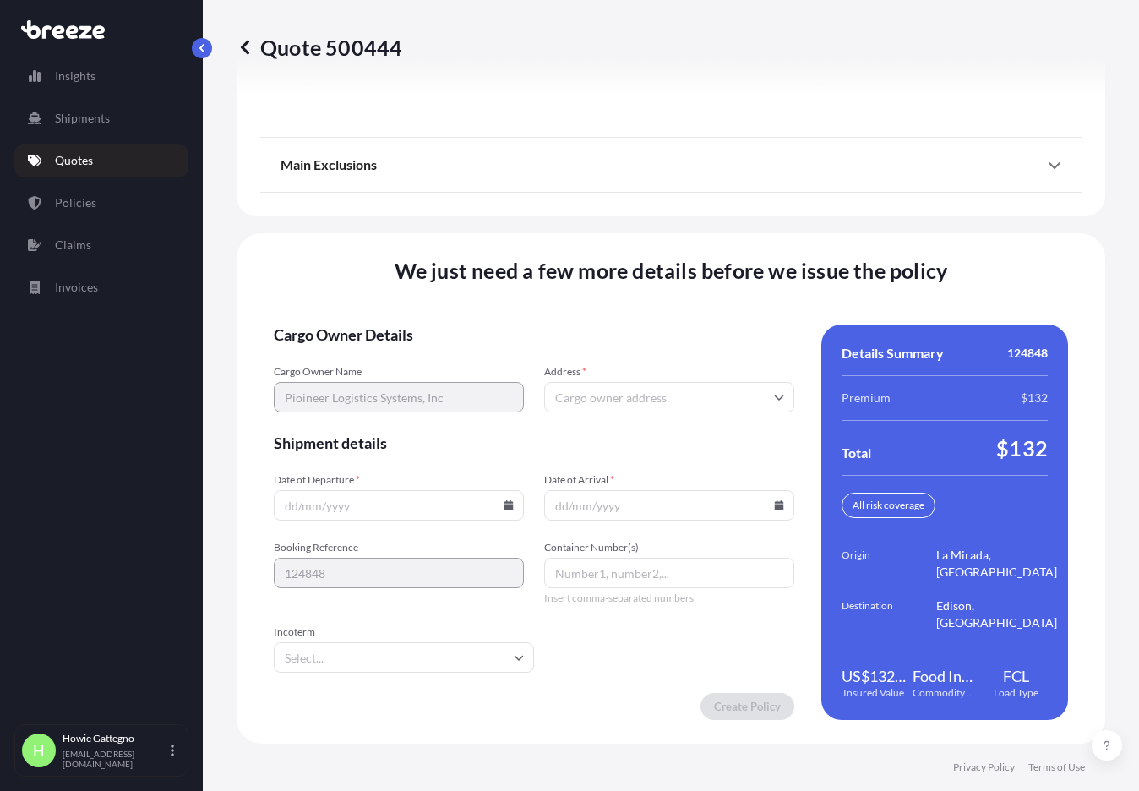
scroll to position [2262, 0]
click at [505, 507] on icon at bounding box center [509, 505] width 9 height 10
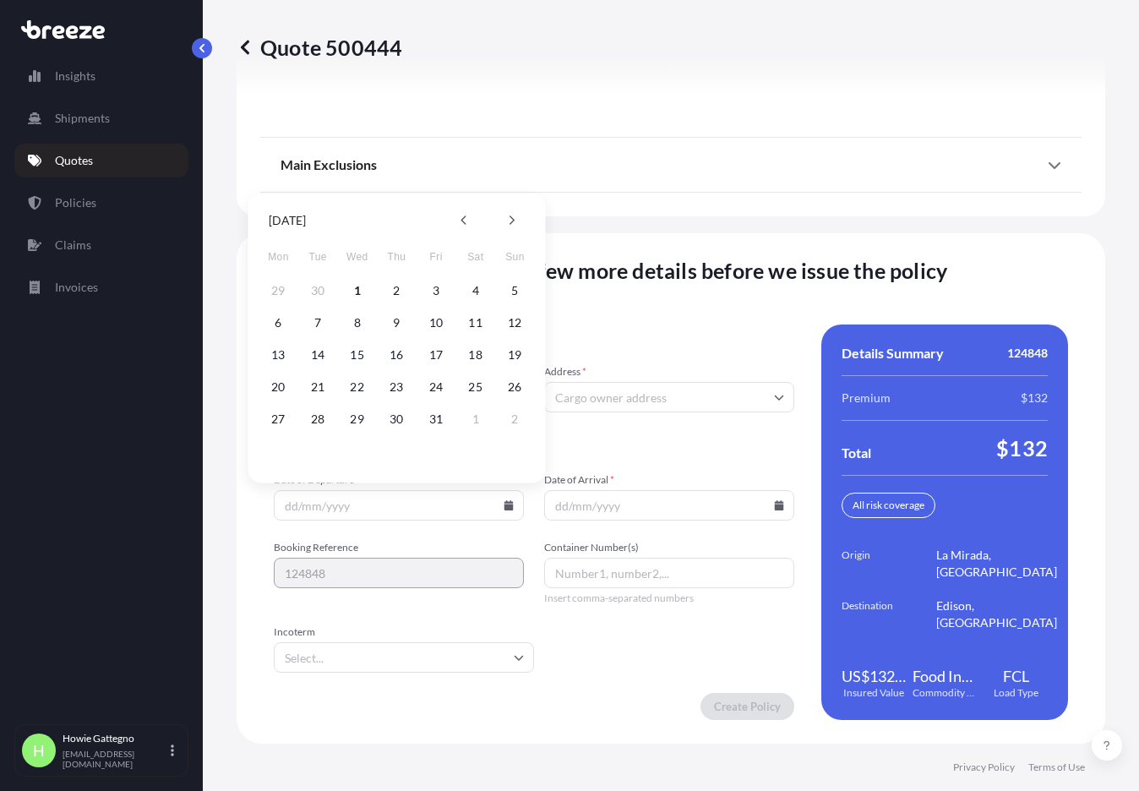
click at [694, 341] on span "Cargo Owner Details" at bounding box center [534, 335] width 521 height 20
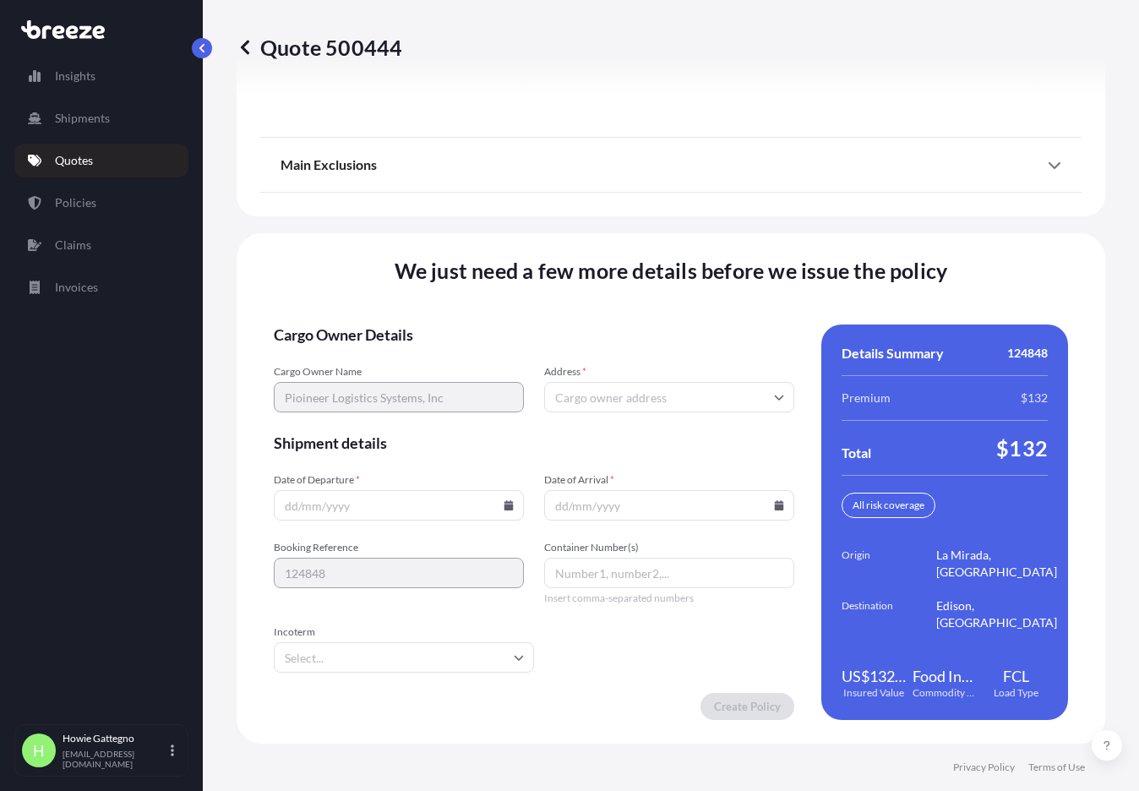
click at [660, 572] on input "Container Number(s)" at bounding box center [669, 573] width 250 height 30
click at [610, 660] on form "Cargo Owner Details Cargo Owner Name Pioineer Logistics Systems, Inc Address * …" at bounding box center [534, 523] width 521 height 396
click at [125, 335] on div "Insights Shipments Quotes Policies Claims Invoices" at bounding box center [101, 384] width 174 height 680
